Goal: Book appointment/travel/reservation

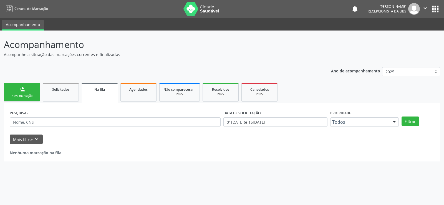
click at [15, 90] on link "person_add Nova marcação" at bounding box center [22, 92] width 36 height 19
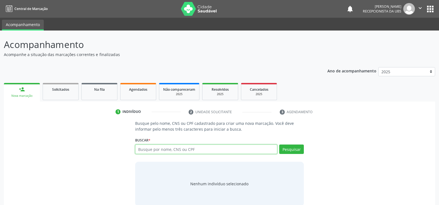
click at [175, 146] on input "text" at bounding box center [206, 148] width 142 height 9
type input "705005408092351"
drag, startPoint x: 286, startPoint y: 148, endPoint x: 288, endPoint y: 141, distance: 7.3
click at [286, 148] on button "Pesquisar" at bounding box center [291, 148] width 25 height 9
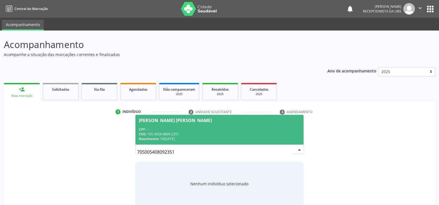
click at [164, 126] on span "Maria Gorete Duarte Leao CPF: -- CNS: 705 0054 0809 2351 Nascimento: 10/04/1965" at bounding box center [220, 130] width 168 height 30
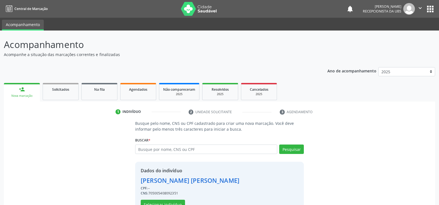
scroll to position [17, 0]
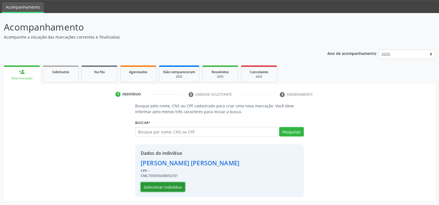
click at [162, 191] on button "Selecionar indivíduo" at bounding box center [163, 186] width 44 height 9
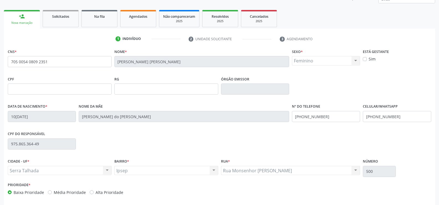
scroll to position [96, 0]
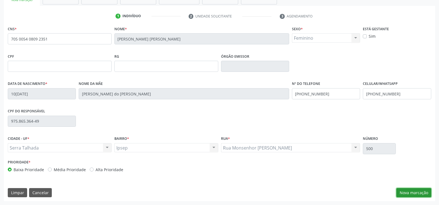
click at [407, 189] on button "Nova marcação" at bounding box center [414, 192] width 35 height 9
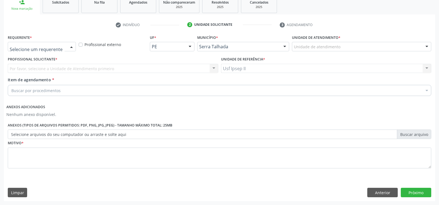
click at [73, 47] on div at bounding box center [71, 46] width 8 height 9
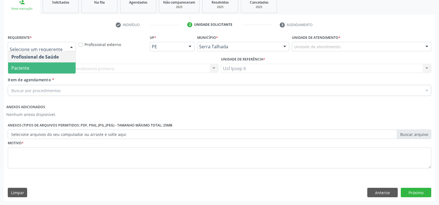
click at [54, 72] on span "Paciente" at bounding box center [42, 67] width 68 height 11
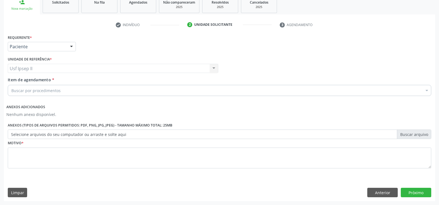
click at [70, 91] on div "Buscar por procedimentos" at bounding box center [220, 90] width 424 height 11
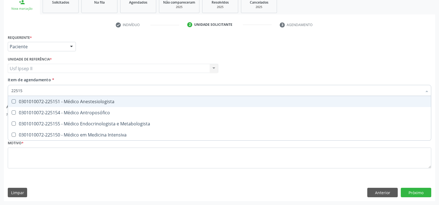
type input "225155"
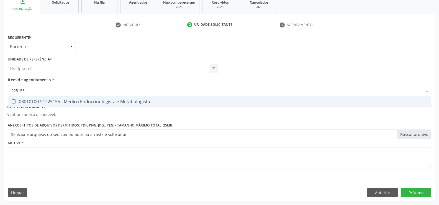
click at [97, 100] on div "0301010072-225155 - Médico Endocrinologista e Metabologista" at bounding box center [219, 101] width 417 height 4
checkbox Metabologista "true"
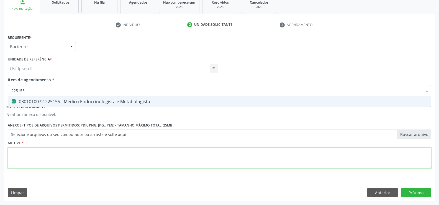
click at [24, 164] on div "Requerente * Paciente Profissional de Saúde Paciente Nenhum resultado encontrad…" at bounding box center [220, 104] width 424 height 143
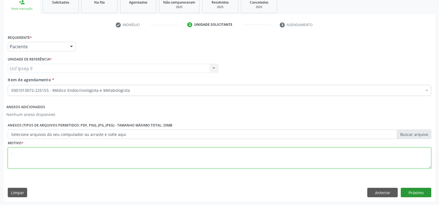
type textarea "."
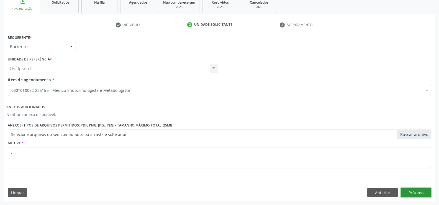
click at [410, 192] on button "Próximo" at bounding box center [416, 192] width 30 height 9
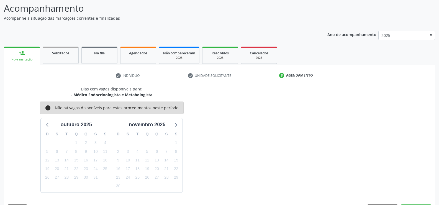
scroll to position [53, 0]
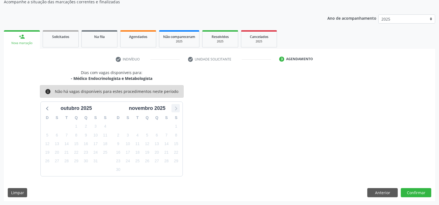
click at [173, 109] on icon at bounding box center [175, 108] width 7 height 7
click at [19, 194] on button "Limpar" at bounding box center [17, 192] width 19 height 9
click at [370, 192] on button "Anterior" at bounding box center [383, 192] width 30 height 9
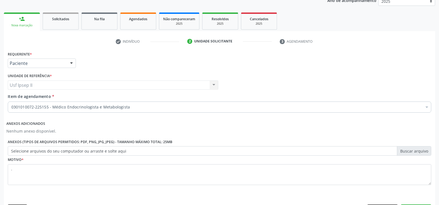
scroll to position [80, 0]
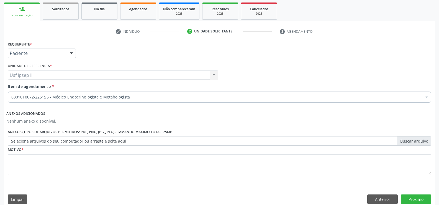
click at [26, 15] on div "Nova marcação" at bounding box center [22, 15] width 28 height 4
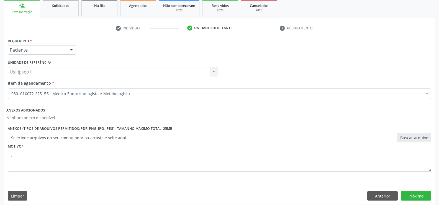
scroll to position [87, 0]
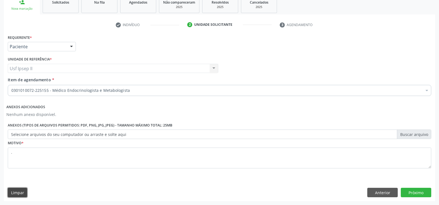
click at [25, 192] on button "Limpar" at bounding box center [17, 192] width 19 height 9
click at [370, 192] on button "Anterior" at bounding box center [383, 192] width 30 height 9
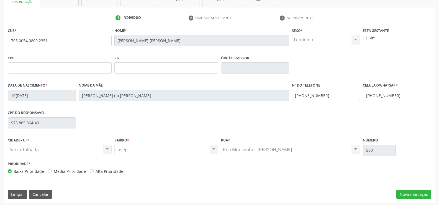
scroll to position [96, 0]
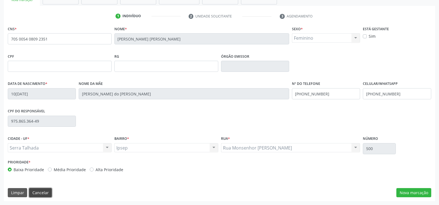
click at [34, 191] on button "Cancelar" at bounding box center [40, 192] width 23 height 9
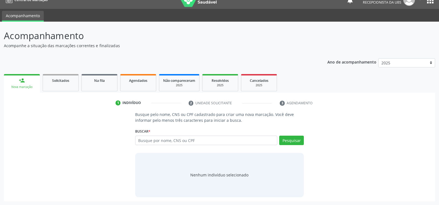
scroll to position [9, 0]
click at [159, 140] on input "text" at bounding box center [206, 140] width 142 height 9
type input "898002999632322"
click at [296, 140] on button "Pesquisar" at bounding box center [291, 140] width 25 height 9
type input "898002999632322"
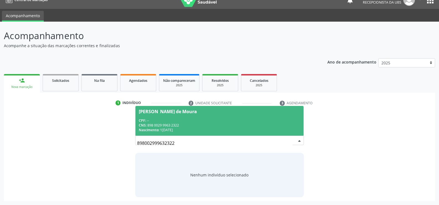
click at [144, 124] on span "CNS:" at bounding box center [143, 125] width 8 height 5
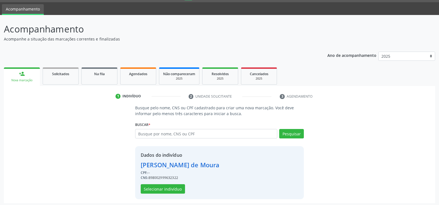
scroll to position [17, 0]
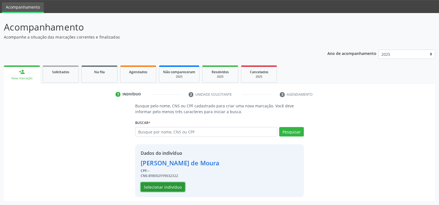
click at [166, 183] on button "Selecionar indivíduo" at bounding box center [163, 186] width 44 height 9
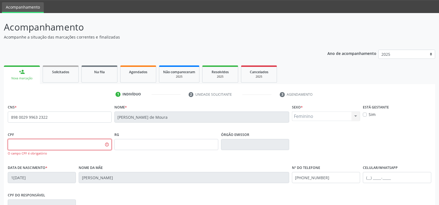
click at [29, 146] on input "text" at bounding box center [60, 144] width 104 height 11
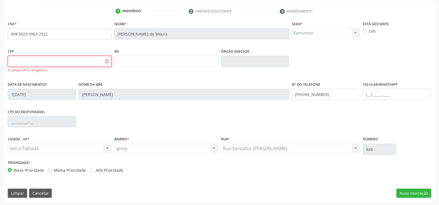
scroll to position [101, 0]
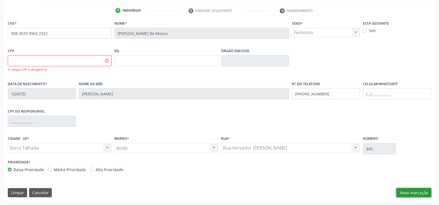
click at [413, 190] on button "Nova marcação" at bounding box center [414, 192] width 35 height 9
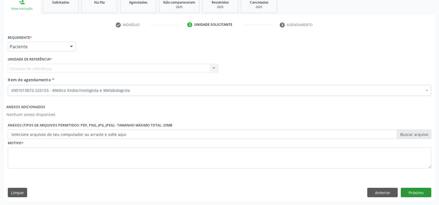
scroll to position [87, 0]
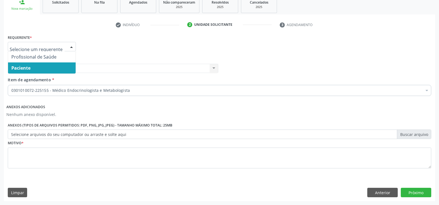
click at [71, 46] on div at bounding box center [71, 46] width 8 height 9
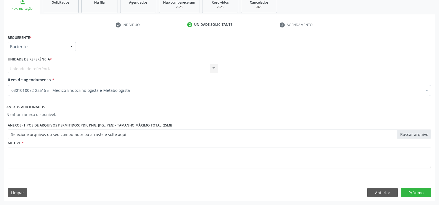
click at [71, 46] on div at bounding box center [71, 46] width 8 height 9
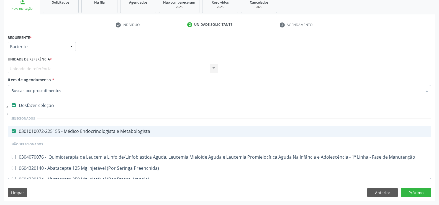
click at [54, 133] on div "0301010072-225155 - Médico Endocrinologista e Metabologista" at bounding box center [227, 131] width 432 height 4
checkbox Metabologista "false"
click at [61, 93] on input "Item de agendamento *" at bounding box center [216, 90] width 411 height 11
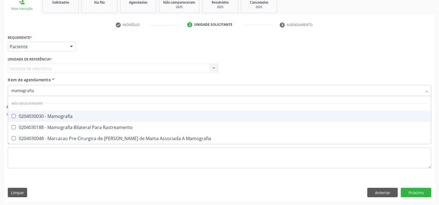
type input "mamografia"
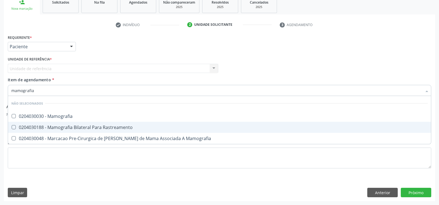
click at [74, 124] on span "0204030188 - Mamografia Bilateral Para Rastreamento" at bounding box center [219, 127] width 423 height 11
checkbox Rastreamento "true"
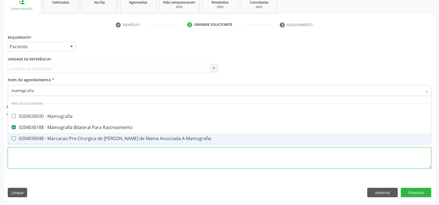
click at [45, 154] on div "Requerente * Paciente Profissional de Saúde Paciente Nenhum resultado encontrad…" at bounding box center [220, 104] width 424 height 143
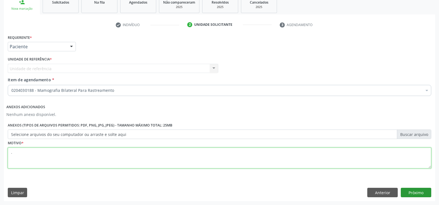
type textarea "."
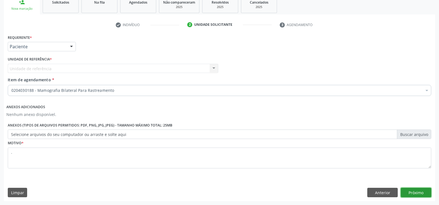
click at [417, 194] on button "Próximo" at bounding box center [416, 192] width 30 height 9
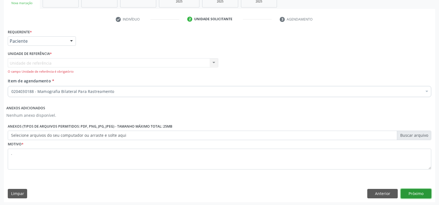
scroll to position [94, 0]
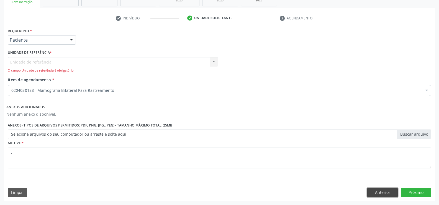
click at [386, 189] on button "Anterior" at bounding box center [383, 192] width 30 height 9
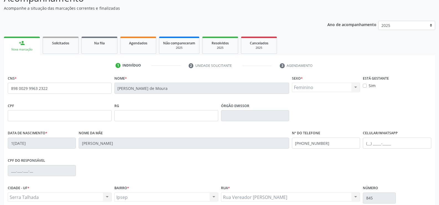
scroll to position [0, 0]
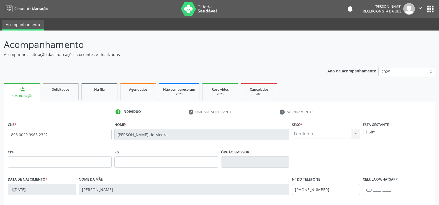
click at [424, 9] on button "" at bounding box center [420, 9] width 11 height 12
click at [399, 36] on link "Sair" at bounding box center [406, 34] width 38 height 8
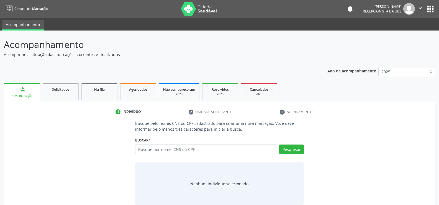
click at [174, 150] on input "text" at bounding box center [206, 148] width 142 height 9
type input "89800299962332"
click at [291, 147] on button "Pesquisar" at bounding box center [291, 148] width 25 height 9
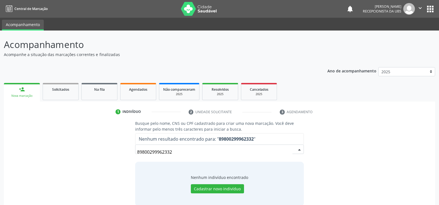
click at [183, 150] on input "89800299962332" at bounding box center [215, 151] width 156 height 11
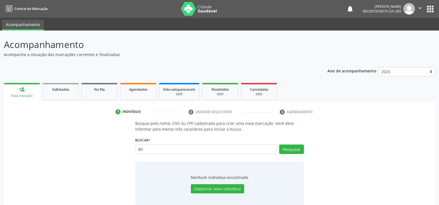
type input "8"
type input "898002999632322"
click at [299, 152] on button "Pesquisar" at bounding box center [291, 148] width 25 height 9
type input "898002999632322"
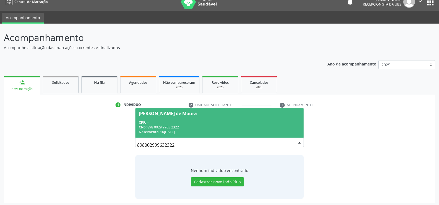
scroll to position [9, 0]
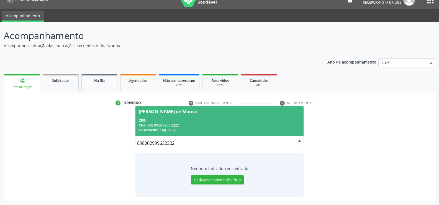
click at [172, 120] on div "CPF: --" at bounding box center [220, 120] width 162 height 5
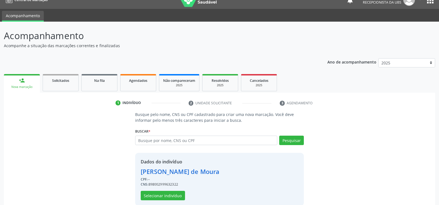
scroll to position [17, 0]
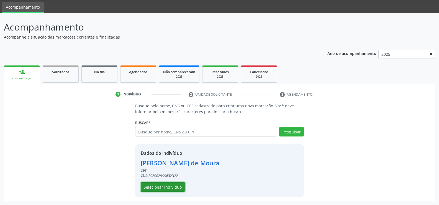
click at [159, 185] on button "Selecionar indivíduo" at bounding box center [163, 186] width 44 height 9
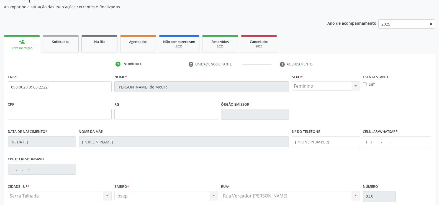
scroll to position [96, 0]
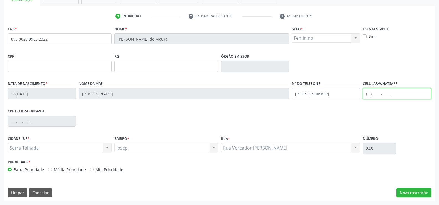
click at [369, 95] on input "text" at bounding box center [397, 93] width 68 height 11
type input "(87) 98825-9192"
click at [409, 190] on button "Nova marcação" at bounding box center [414, 192] width 35 height 9
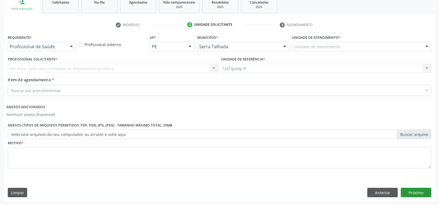
scroll to position [87, 0]
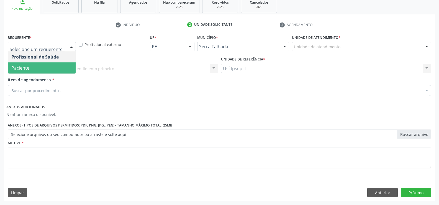
click at [41, 65] on span "Paciente" at bounding box center [42, 67] width 68 height 11
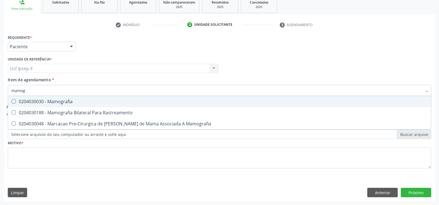
type input "mamogr"
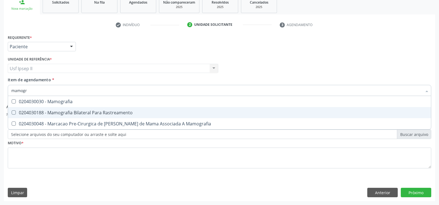
click at [87, 111] on div "0204030188 - Mamografia Bilateral Para Rastreamento" at bounding box center [219, 112] width 417 height 4
checkbox Rastreamento "true"
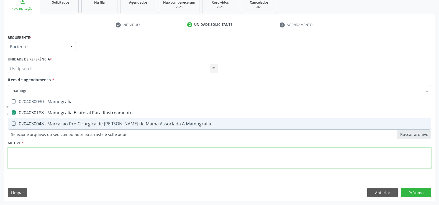
click at [50, 157] on div "Requerente * Paciente Profissional de Saúde Paciente Nenhum resultado encontrad…" at bounding box center [220, 104] width 424 height 143
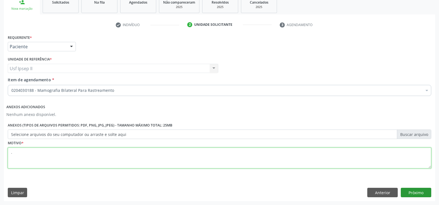
type textarea "."
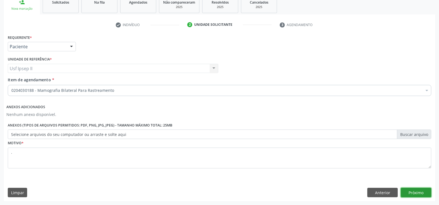
click at [423, 192] on button "Próximo" at bounding box center [416, 192] width 30 height 9
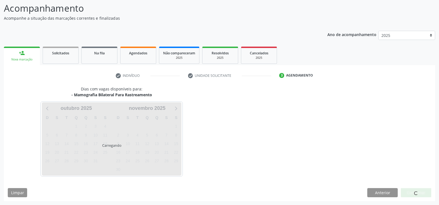
scroll to position [36, 0]
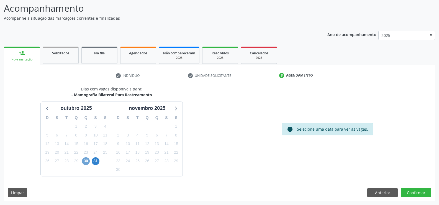
click at [84, 158] on span "30" at bounding box center [86, 161] width 8 height 8
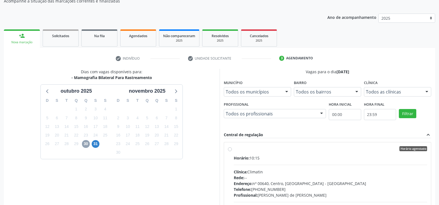
scroll to position [116, 0]
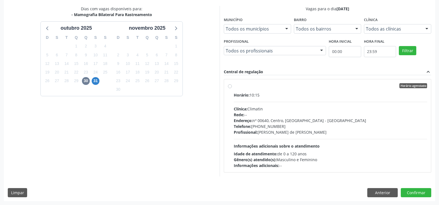
click at [227, 85] on div "Horário agendado Horário: 10:15 Clínica: Climatin Rede: -- Endereço: nº 00640, …" at bounding box center [327, 125] width 207 height 93
radio input "true"
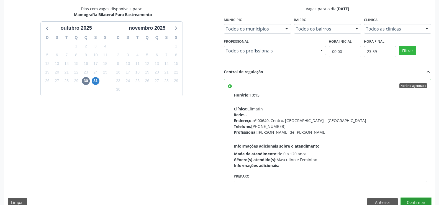
click at [412, 202] on button "Confirmar" at bounding box center [416, 202] width 30 height 9
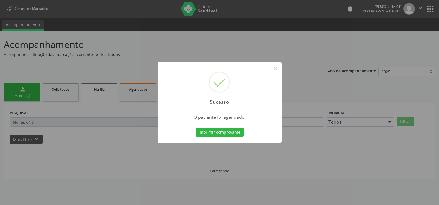
scroll to position [0, 0]
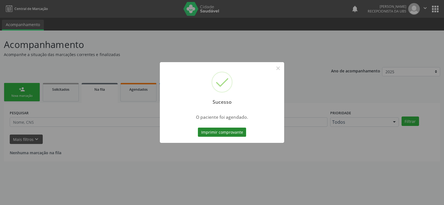
click at [232, 131] on button "Imprimir comprovante" at bounding box center [222, 132] width 48 height 9
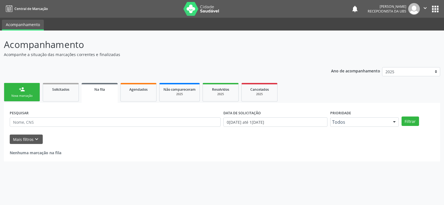
click at [32, 94] on div "Nova marcação" at bounding box center [22, 96] width 28 height 4
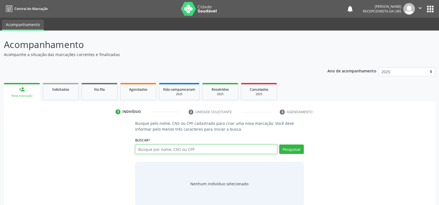
click at [161, 150] on input "text" at bounding box center [206, 148] width 142 height 9
click at [284, 152] on button "Pesquisar" at bounding box center [291, 148] width 25 height 9
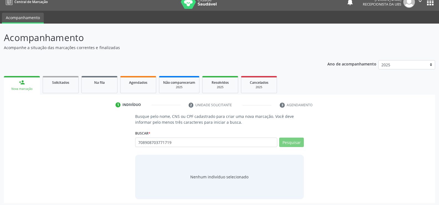
scroll to position [9, 0]
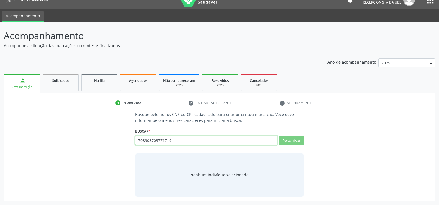
click at [184, 142] on input "708908703771719" at bounding box center [206, 140] width 142 height 9
type input "70890870377171"
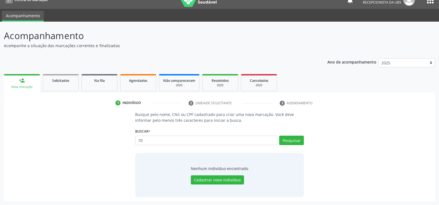
type input "7"
type input "708908703771719"
click at [231, 177] on button "Cadastrar novo indivíduo" at bounding box center [217, 179] width 53 height 9
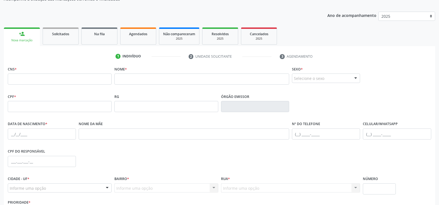
scroll to position [96, 0]
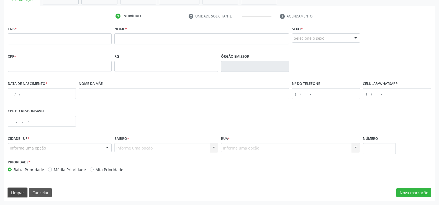
click at [15, 192] on button "Limpar" at bounding box center [17, 192] width 19 height 9
click at [47, 192] on button "Cancelar" at bounding box center [40, 192] width 23 height 9
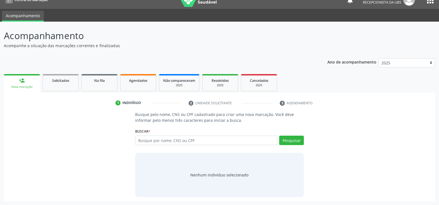
scroll to position [9, 0]
click at [151, 143] on input "text" at bounding box center [206, 140] width 142 height 9
type input "ednalva cardoso marques"
click at [291, 142] on button "Pesquisar" at bounding box center [291, 140] width 25 height 9
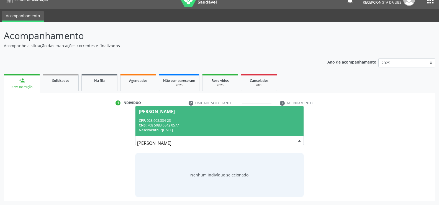
click at [162, 123] on div "CNS: 708 5083 6842 0577" at bounding box center [220, 125] width 162 height 5
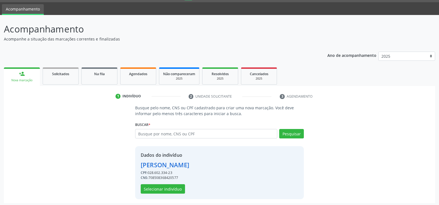
scroll to position [17, 0]
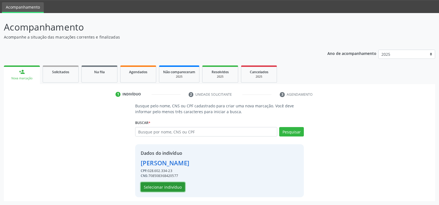
click at [174, 188] on button "Selecionar indivíduo" at bounding box center [163, 186] width 44 height 9
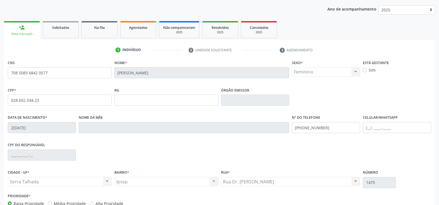
scroll to position [73, 0]
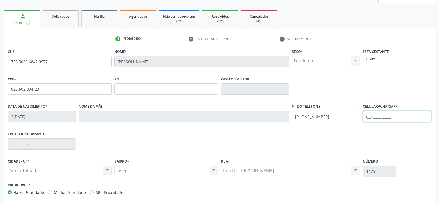
click at [373, 115] on input "text" at bounding box center [397, 116] width 68 height 11
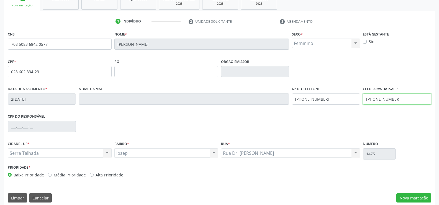
scroll to position [96, 0]
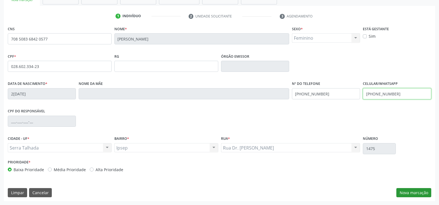
type input "(87) 98845-2162"
click at [406, 192] on button "Nova marcação" at bounding box center [414, 192] width 35 height 9
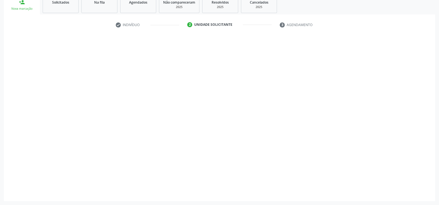
scroll to position [87, 0]
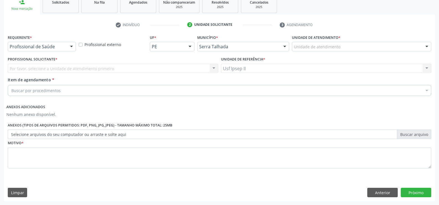
click at [49, 61] on label "Profissional Solicitante *" at bounding box center [33, 59] width 50 height 9
click at [70, 50] on div at bounding box center [71, 46] width 8 height 9
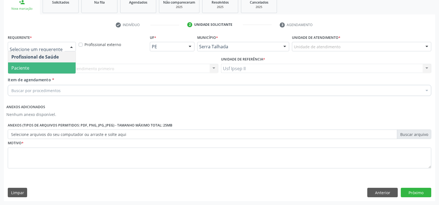
click at [46, 70] on span "Paciente" at bounding box center [42, 67] width 68 height 11
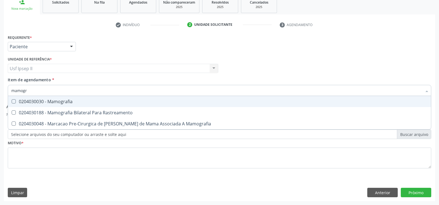
type input "mamogra"
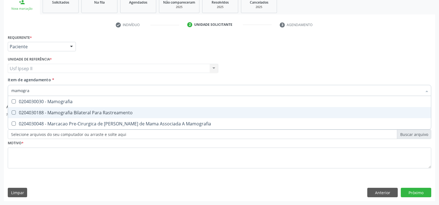
click at [102, 113] on div "0204030188 - Mamografia Bilateral Para Rastreamento" at bounding box center [219, 112] width 417 height 4
checkbox Rastreamento "true"
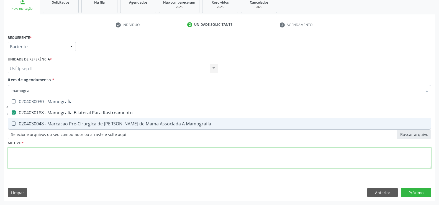
click at [64, 154] on div "Requerente * Paciente Profissional de Saúde Paciente Nenhum resultado encontrad…" at bounding box center [220, 104] width 424 height 143
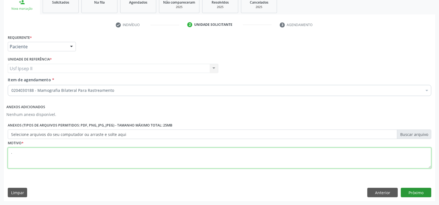
type textarea "."
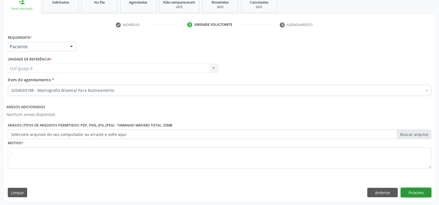
click at [420, 189] on button "Próximo" at bounding box center [416, 192] width 30 height 9
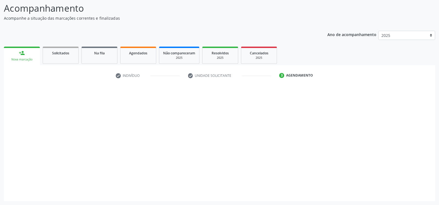
scroll to position [36, 0]
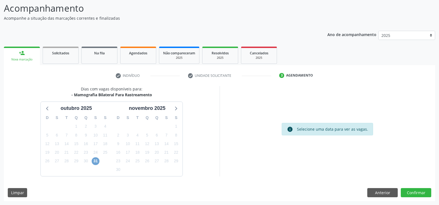
click at [95, 164] on span "31" at bounding box center [96, 161] width 8 height 8
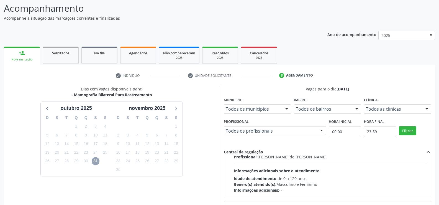
scroll to position [0, 0]
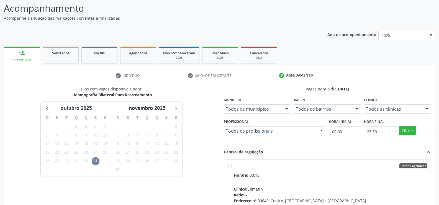
click at [234, 168] on label "Horário agendado Horário: 03:15 Clínica: Climatin Rede: -- Endereço: nº 00640, …" at bounding box center [331, 205] width 194 height 85
click at [232, 168] on input "Horário agendado Horário: 03:15 Clínica: Climatin Rede: -- Endereço: nº 00640, …" at bounding box center [230, 165] width 4 height 5
radio input "true"
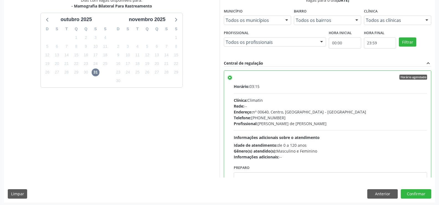
scroll to position [126, 0]
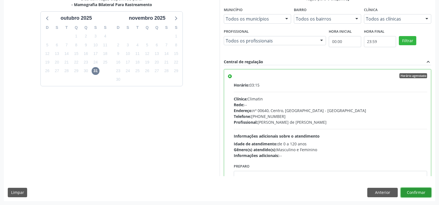
click at [411, 192] on button "Confirmar" at bounding box center [416, 192] width 30 height 9
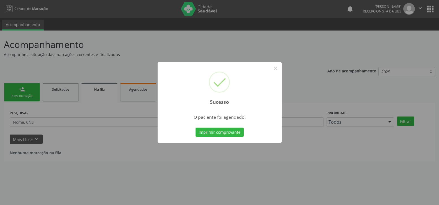
scroll to position [0, 0]
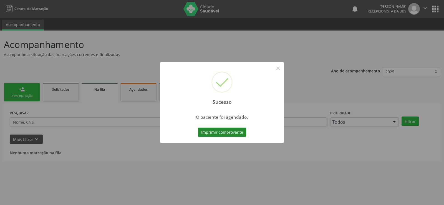
click at [241, 132] on button "Imprimir comprovante" at bounding box center [222, 132] width 48 height 9
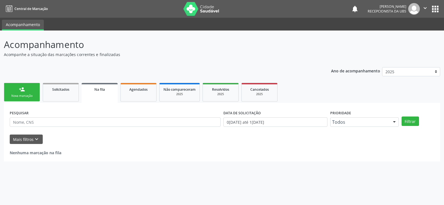
click at [29, 87] on link "person_add Nova marcação" at bounding box center [22, 92] width 36 height 19
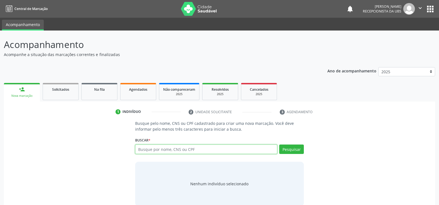
click at [195, 149] on input "text" at bounding box center [206, 148] width 142 height 9
type input "898004076370769"
click at [296, 152] on button "Pesquisar" at bounding box center [291, 148] width 25 height 9
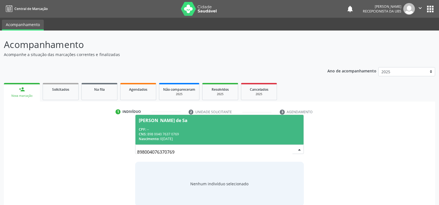
click at [156, 130] on div "CPF: --" at bounding box center [220, 129] width 162 height 5
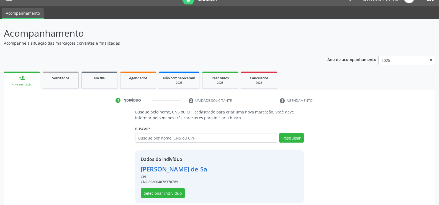
scroll to position [17, 0]
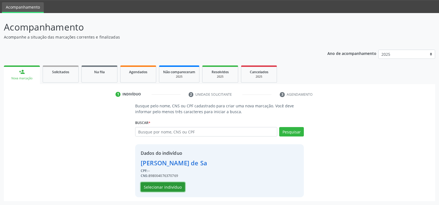
click at [166, 189] on button "Selecionar indivíduo" at bounding box center [163, 186] width 44 height 9
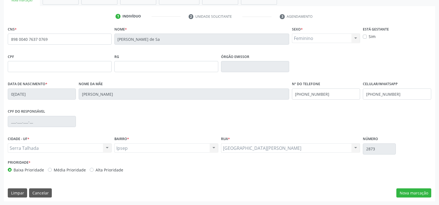
scroll to position [96, 0]
click at [417, 190] on button "Nova marcação" at bounding box center [414, 192] width 35 height 9
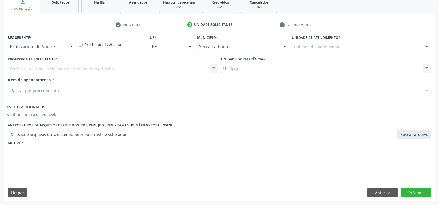
scroll to position [87, 0]
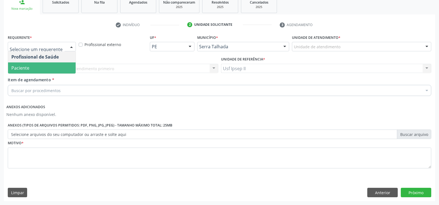
click at [48, 70] on span "Paciente" at bounding box center [42, 67] width 68 height 11
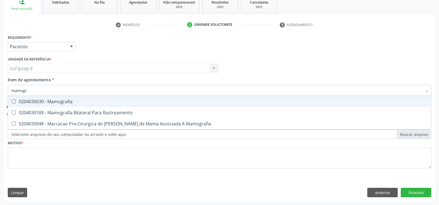
type input "mamogra"
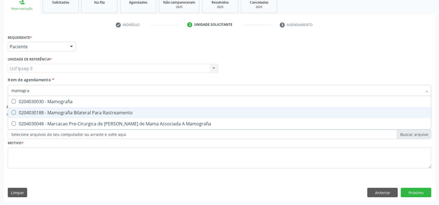
click at [106, 114] on div "0204030188 - Mamografia Bilateral Para Rastreamento" at bounding box center [219, 112] width 417 height 4
checkbox Rastreamento "true"
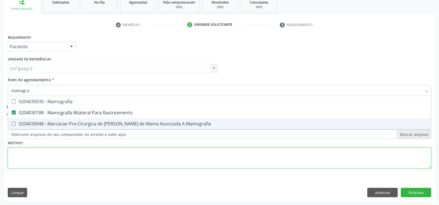
click at [69, 153] on div "Requerente * Paciente Profissional de Saúde Paciente Nenhum resultado encontrad…" at bounding box center [220, 104] width 424 height 143
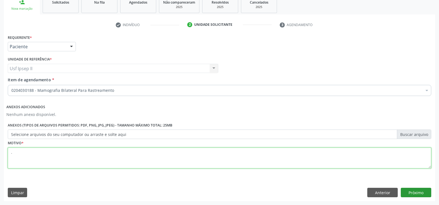
type textarea "."
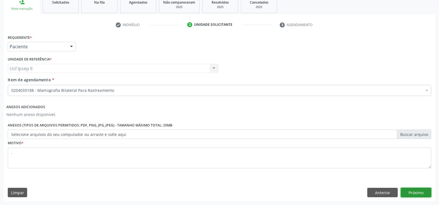
click at [422, 188] on button "Próximo" at bounding box center [416, 192] width 30 height 9
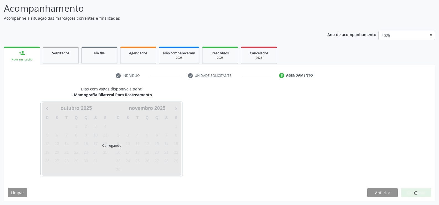
scroll to position [36, 0]
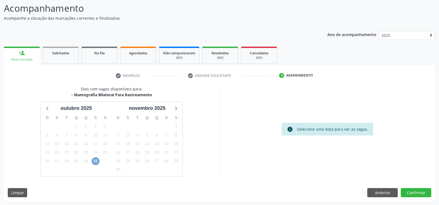
click at [94, 159] on span "31" at bounding box center [96, 161] width 8 height 8
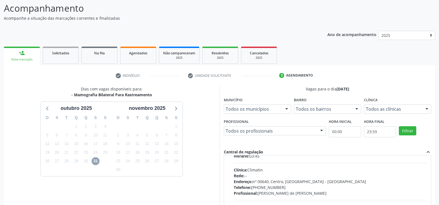
scroll to position [28, 0]
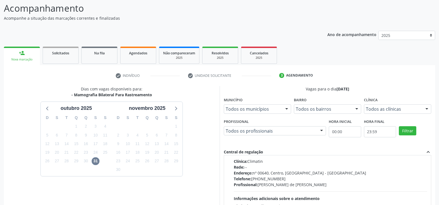
click at [229, 160] on div "Horário agendado Horário: 03:45 Clínica: Climatin Rede: -- Endereço: nº 00640, …" at bounding box center [328, 178] width 200 height 85
radio input "true"
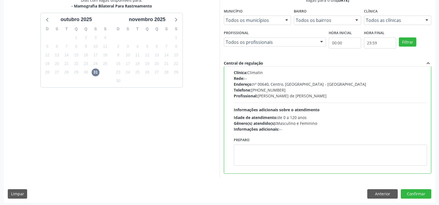
scroll to position [126, 0]
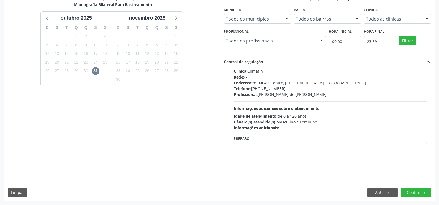
click at [411, 197] on div "Dias com vagas disponíveis para: - Mamografia Bilateral Para Rastreamento outub…" at bounding box center [220, 98] width 432 height 205
click at [411, 194] on button "Confirmar" at bounding box center [416, 192] width 30 height 9
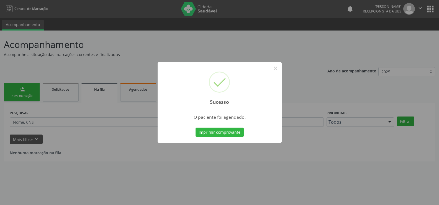
scroll to position [0, 0]
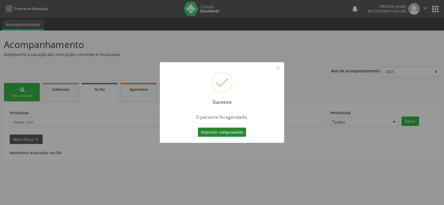
click at [234, 134] on button "Imprimir comprovante" at bounding box center [222, 132] width 48 height 9
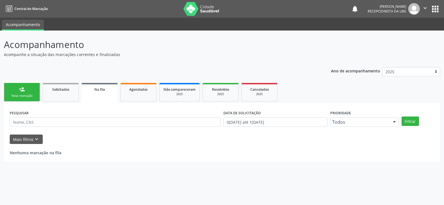
click at [26, 93] on link "person_add Nova marcação" at bounding box center [22, 92] width 36 height 19
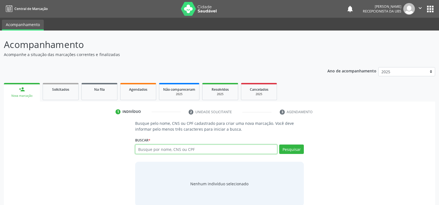
click at [180, 151] on input "text" at bounding box center [206, 148] width 142 height 9
click at [182, 149] on input "text" at bounding box center [206, 148] width 142 height 9
type input "705002236238350"
click at [286, 149] on button "Pesquisar" at bounding box center [291, 148] width 25 height 9
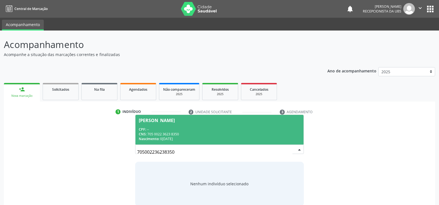
click at [172, 141] on div "Nascimento: 09/02/1960" at bounding box center [220, 138] width 162 height 5
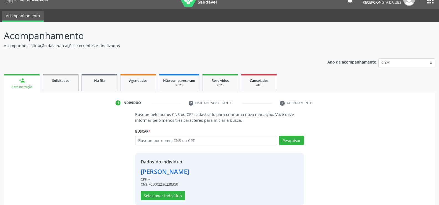
scroll to position [17, 0]
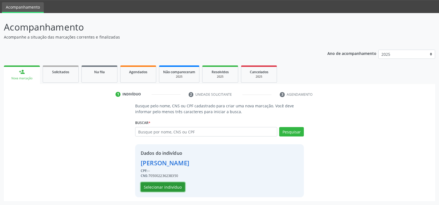
click at [154, 188] on button "Selecionar indivíduo" at bounding box center [163, 186] width 44 height 9
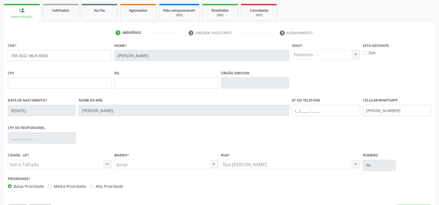
scroll to position [96, 0]
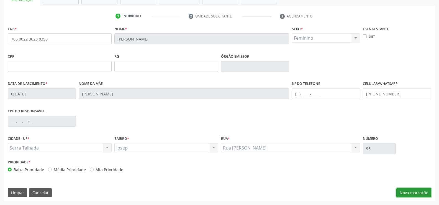
click at [407, 191] on button "Nova marcação" at bounding box center [414, 192] width 35 height 9
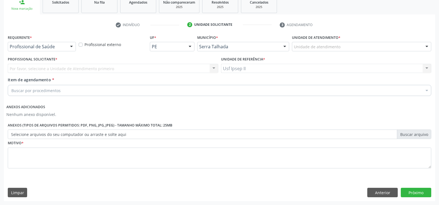
scroll to position [87, 0]
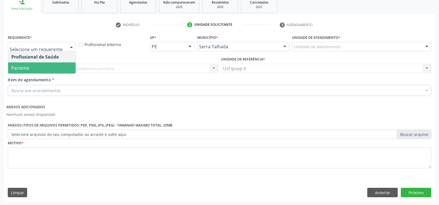
click at [27, 71] on span "Paciente" at bounding box center [42, 67] width 68 height 11
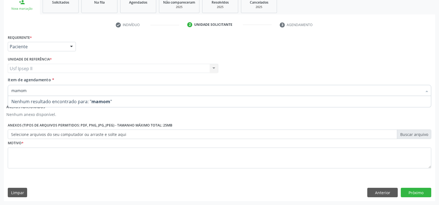
type input "mamo"
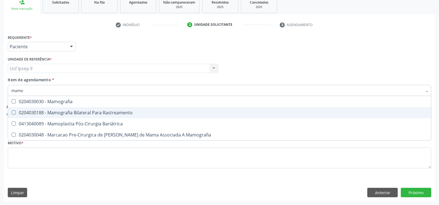
click at [122, 111] on div "0204030188 - Mamografia Bilateral Para Rastreamento" at bounding box center [219, 112] width 417 height 4
checkbox Rastreamento "true"
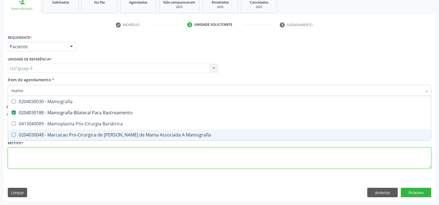
click at [47, 151] on div "Requerente * Paciente Profissional de Saúde Paciente Nenhum resultado encontrad…" at bounding box center [220, 104] width 424 height 143
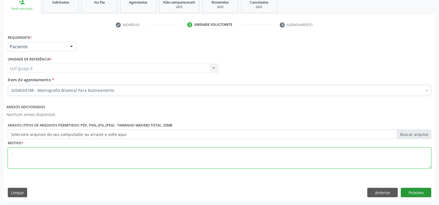
type textarea "."
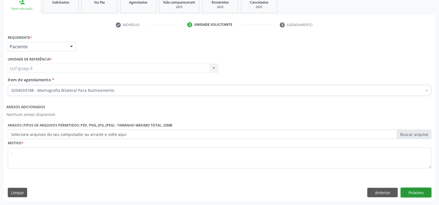
click at [422, 188] on button "Próximo" at bounding box center [416, 192] width 30 height 9
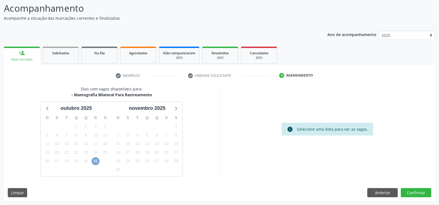
click at [95, 164] on span "31" at bounding box center [96, 161] width 8 height 8
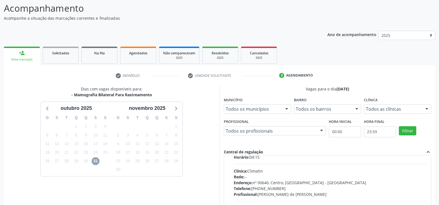
scroll to position [28, 0]
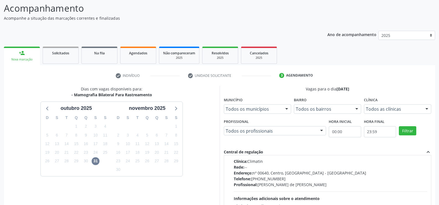
click at [250, 167] on div "Rede: --" at bounding box center [331, 167] width 194 height 6
click at [232, 141] on input "Horário agendado Horário: 04:15 Clínica: Climatin Rede: -- Endereço: nº 00640, …" at bounding box center [230, 138] width 4 height 5
radio input "true"
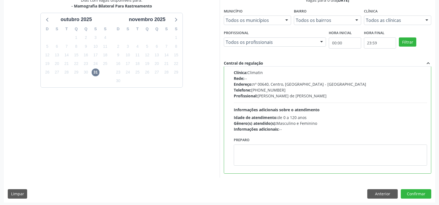
scroll to position [126, 0]
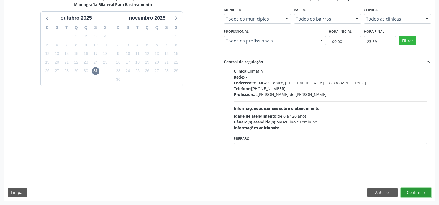
click at [423, 195] on button "Confirmar" at bounding box center [416, 192] width 30 height 9
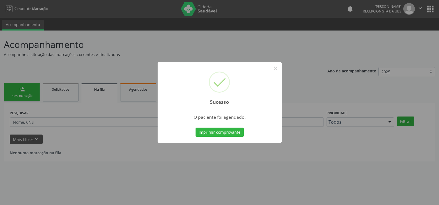
scroll to position [0, 0]
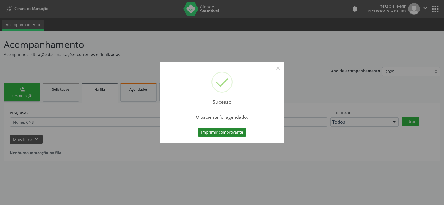
click at [211, 134] on button "Imprimir comprovante" at bounding box center [222, 132] width 48 height 9
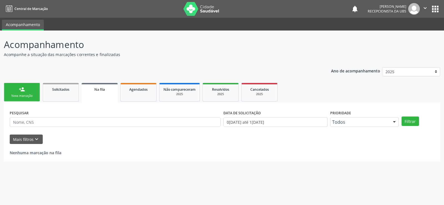
click at [32, 94] on div "Nova marcação" at bounding box center [22, 96] width 28 height 4
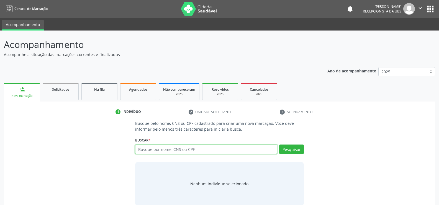
click at [152, 150] on input "text" at bounding box center [206, 148] width 142 height 9
click at [208, 152] on input "text" at bounding box center [206, 148] width 142 height 9
type input "898003445980049"
click at [300, 149] on button "Pesquisar" at bounding box center [291, 148] width 25 height 9
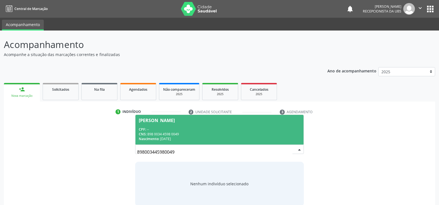
click at [161, 132] on div "CNS: 898 0034 4598 0049" at bounding box center [220, 134] width 162 height 5
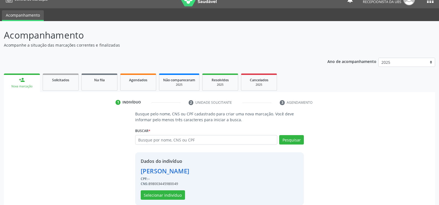
scroll to position [17, 0]
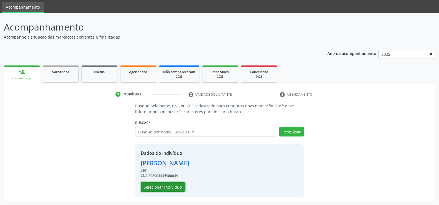
click at [159, 183] on button "Selecionar indivíduo" at bounding box center [163, 186] width 44 height 9
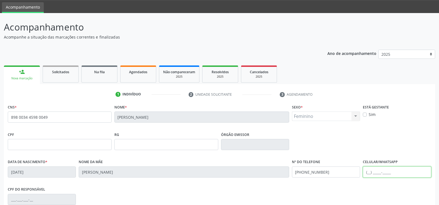
click at [370, 166] on input "text" at bounding box center [397, 171] width 68 height 11
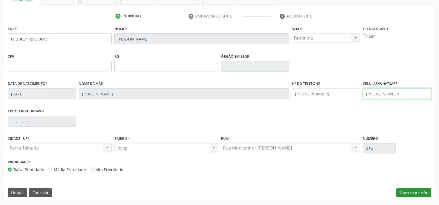
type input "(87) 98163-6842"
click at [409, 190] on button "Nova marcação" at bounding box center [414, 192] width 35 height 9
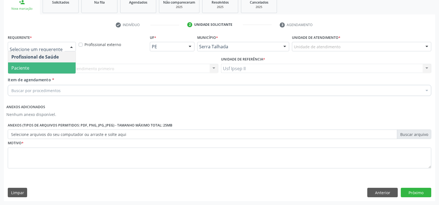
click at [31, 67] on span "Paciente" at bounding box center [42, 67] width 68 height 11
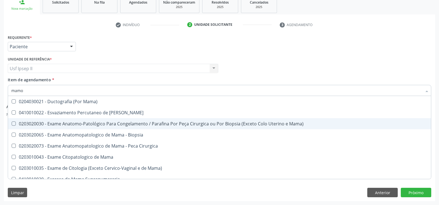
scroll to position [0, 0]
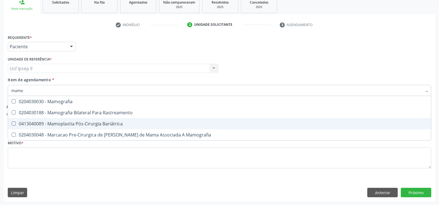
type input "mamog"
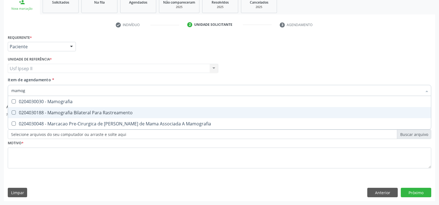
click at [96, 114] on div "0204030188 - Mamografia Bilateral Para Rastreamento" at bounding box center [219, 112] width 417 height 4
checkbox Rastreamento "true"
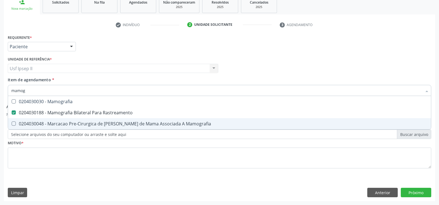
click at [46, 169] on div "Requerente * Paciente Profissional de Saúde Paciente Nenhum resultado encontrad…" at bounding box center [220, 104] width 424 height 143
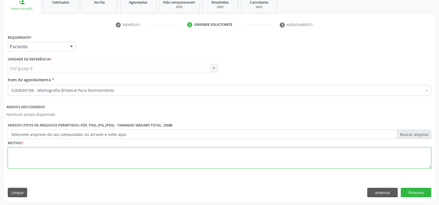
click at [47, 163] on textarea at bounding box center [220, 157] width 424 height 21
type textarea "."
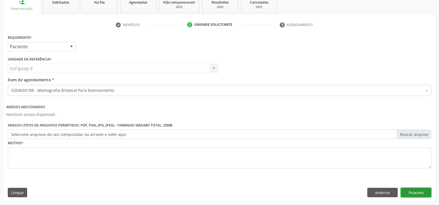
click at [418, 196] on button "Próximo" at bounding box center [416, 192] width 30 height 9
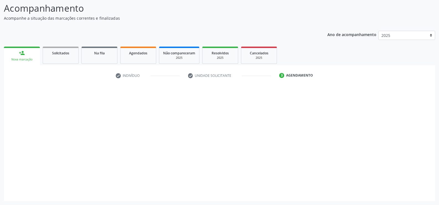
scroll to position [36, 0]
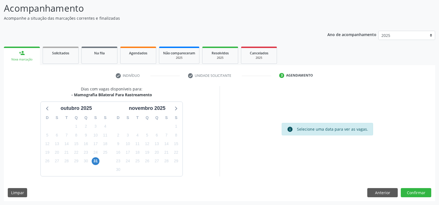
click at [100, 160] on div "31" at bounding box center [96, 161] width 10 height 9
click at [99, 161] on span "31" at bounding box center [96, 161] width 8 height 8
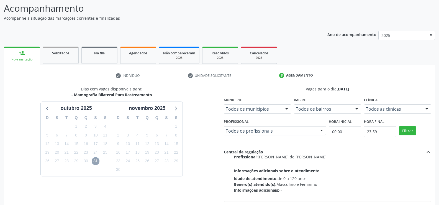
scroll to position [28, 0]
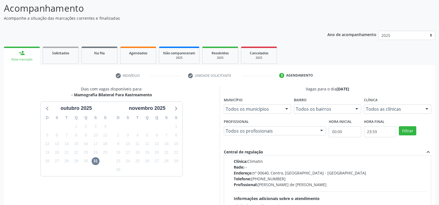
click at [298, 173] on div "Endereço: nº 00640, Centro, Serra Talhada - PE" at bounding box center [331, 173] width 194 height 6
click at [232, 141] on input "Horário agendado Horário: 04:45 Clínica: Climatin Rede: -- Endereço: nº 00640, …" at bounding box center [230, 138] width 4 height 5
radio input "true"
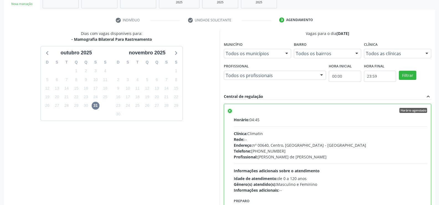
scroll to position [126, 0]
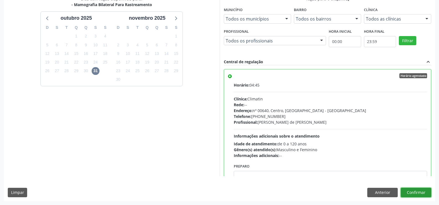
click at [417, 194] on button "Confirmar" at bounding box center [416, 192] width 30 height 9
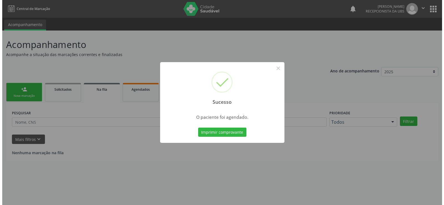
scroll to position [0, 0]
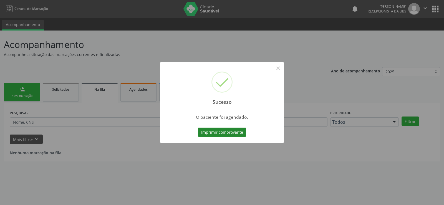
click at [209, 136] on button "Imprimir comprovante" at bounding box center [222, 132] width 48 height 9
